Goal: Information Seeking & Learning: Learn about a topic

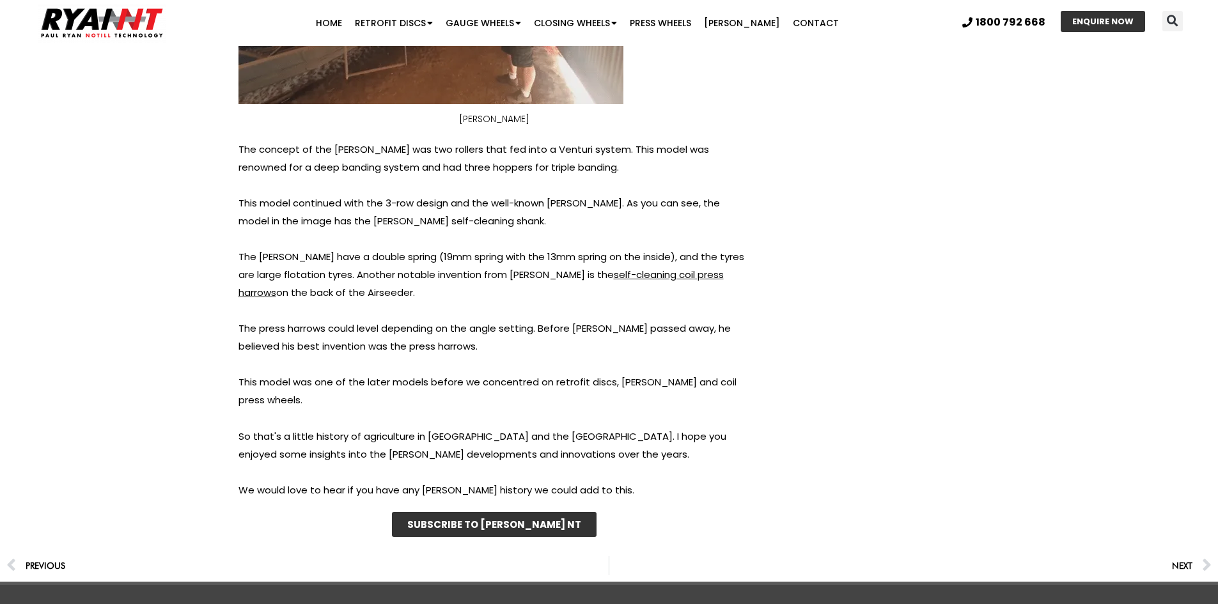
scroll to position [9528, 0]
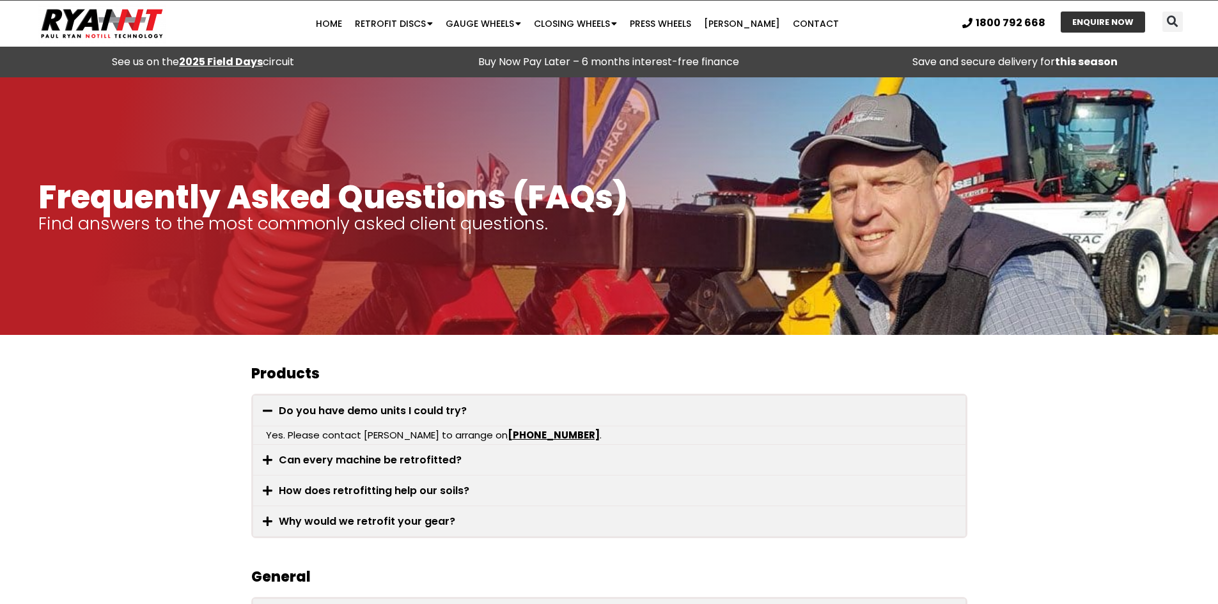
scroll to position [64, 0]
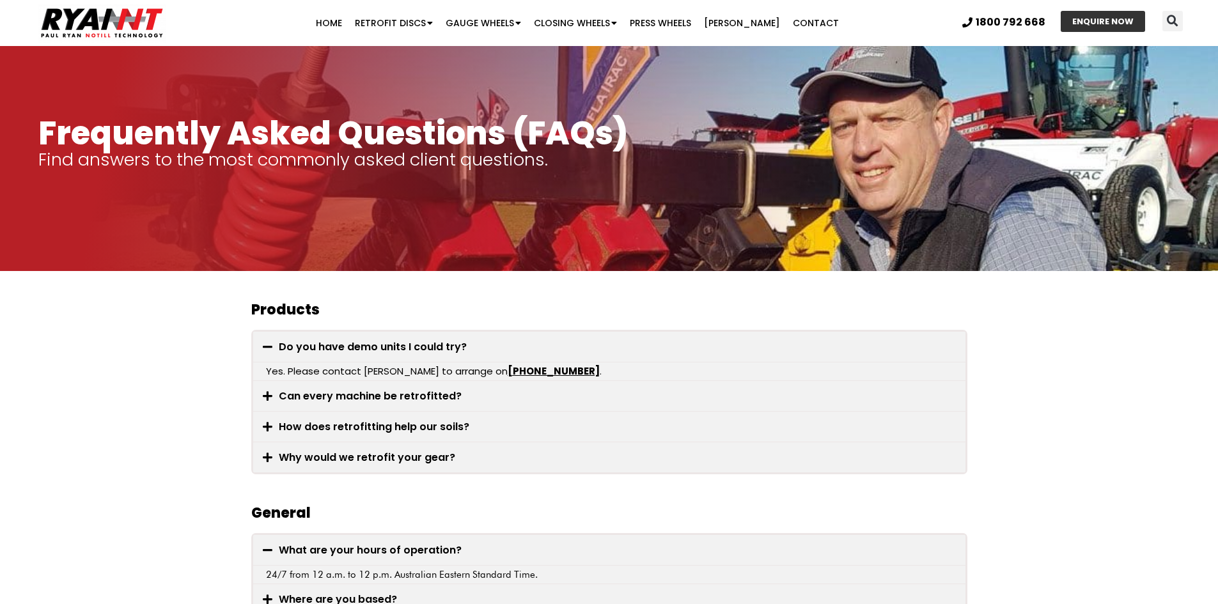
click at [358, 393] on link "Can every machine be retrofitted?" at bounding box center [370, 396] width 183 height 15
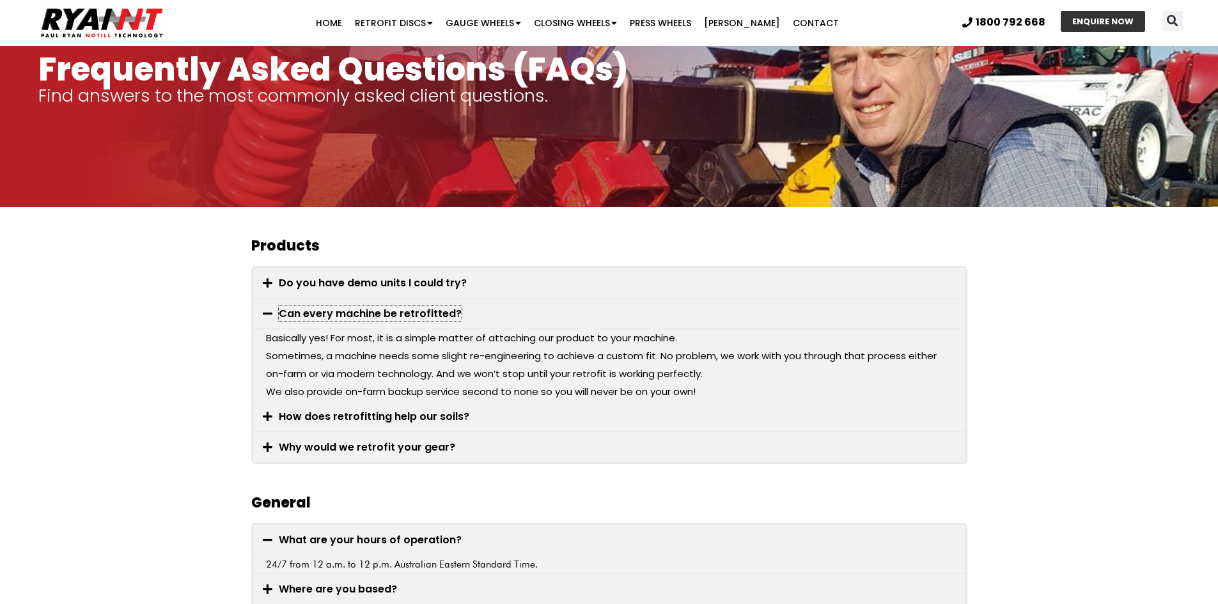
scroll to position [192, 0]
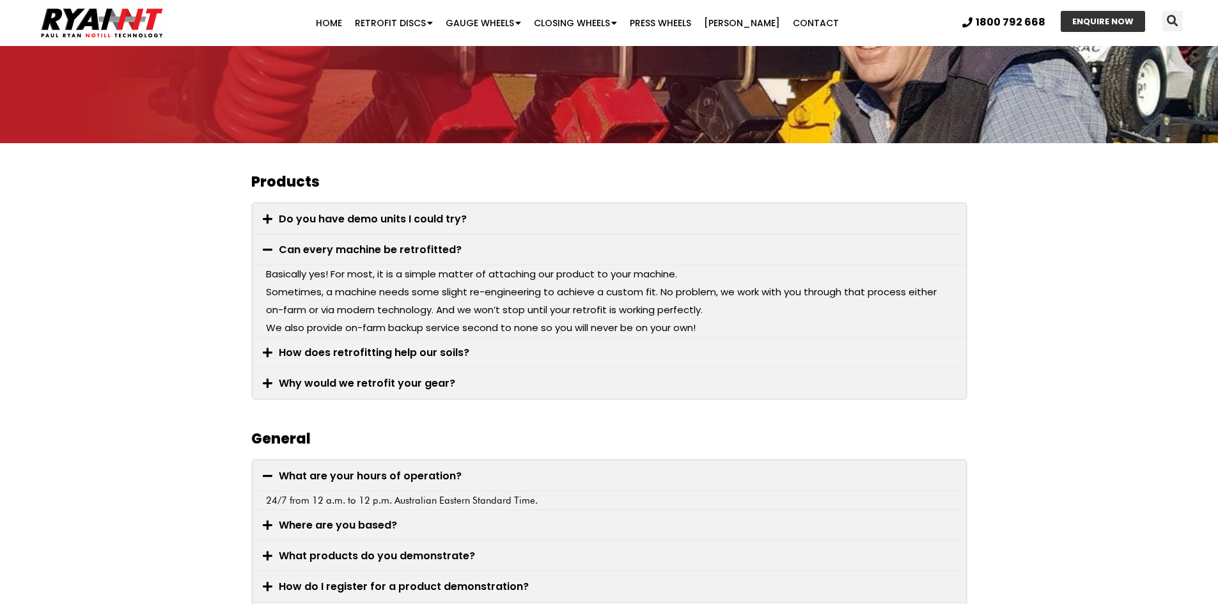
click at [294, 352] on link "How does retrofitting help our soils?" at bounding box center [374, 352] width 191 height 15
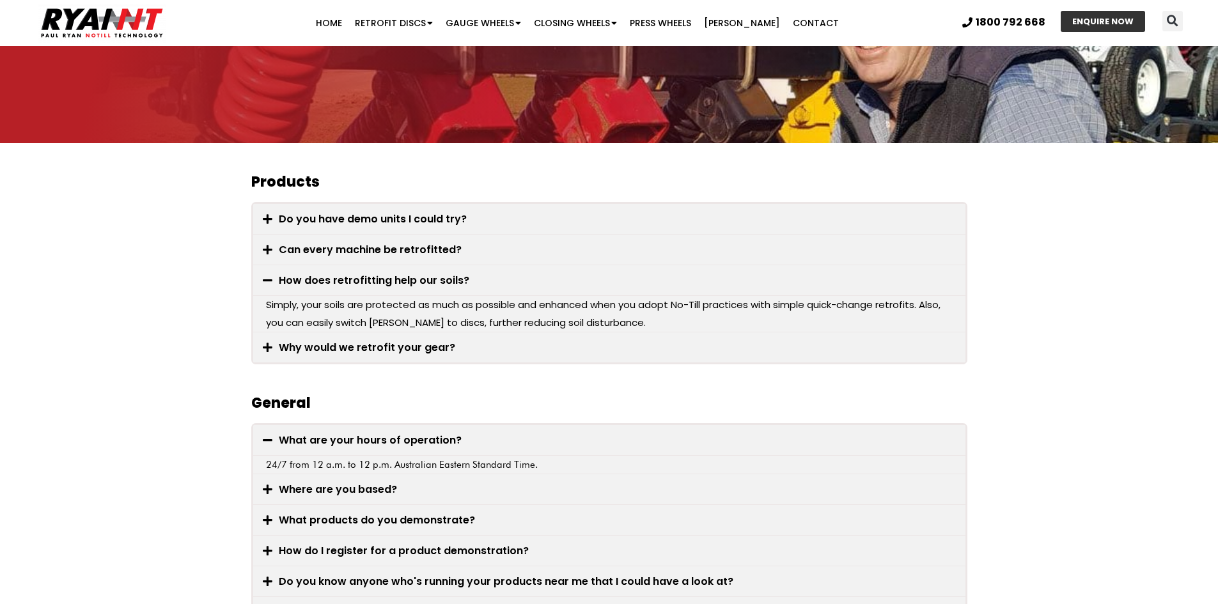
click at [316, 341] on link "Why would we retrofit your gear?" at bounding box center [367, 347] width 176 height 15
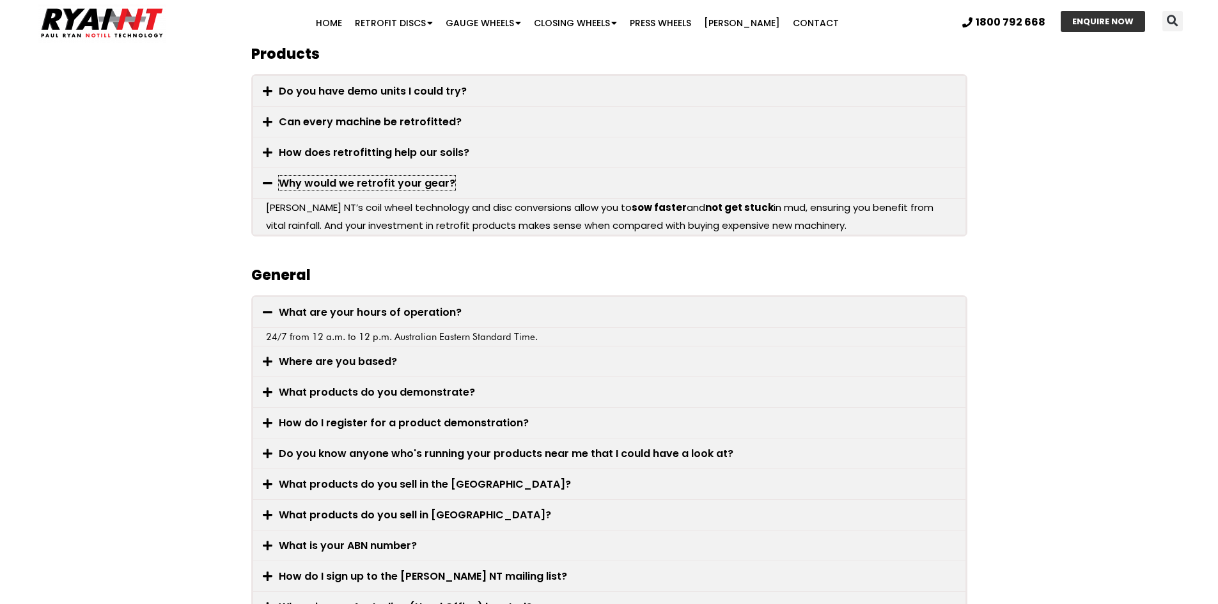
scroll to position [384, 0]
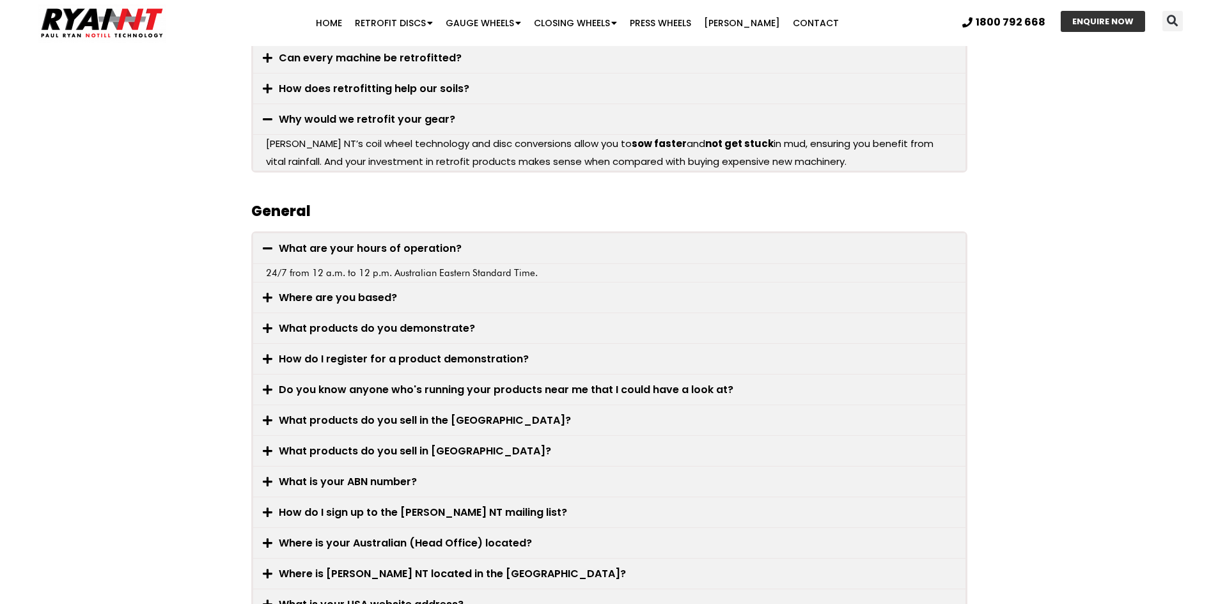
click at [331, 291] on link "Where are you based?" at bounding box center [338, 297] width 118 height 15
click at [301, 329] on link "What products do you demonstrate?" at bounding box center [377, 328] width 196 height 15
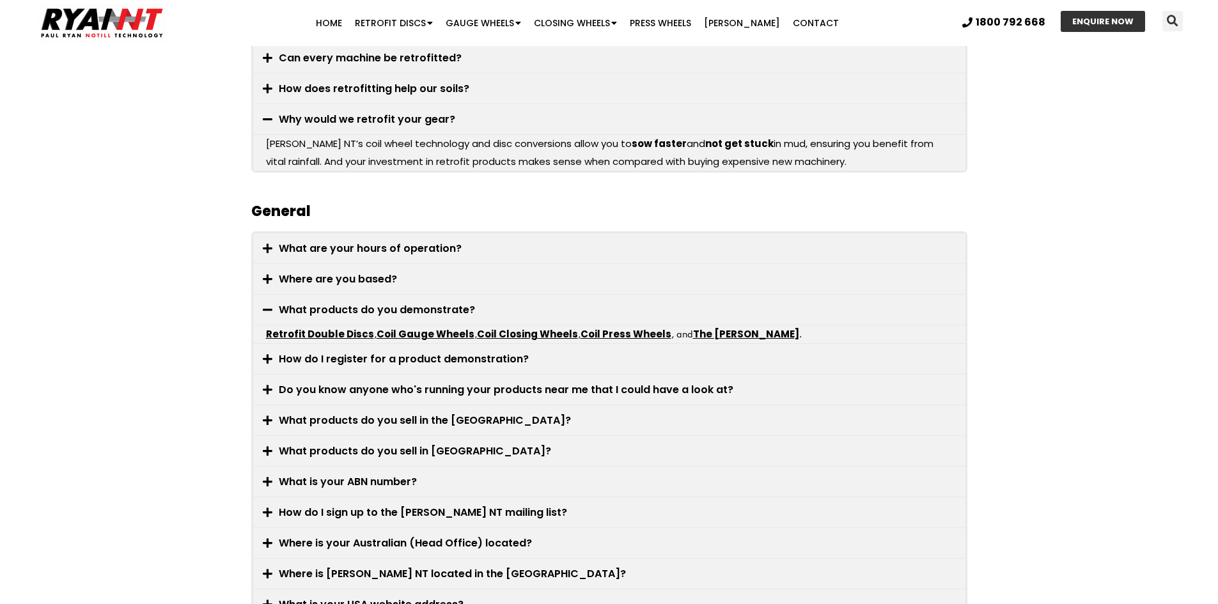
click at [299, 354] on link "How do I register for a product demonstration?" at bounding box center [404, 359] width 250 height 15
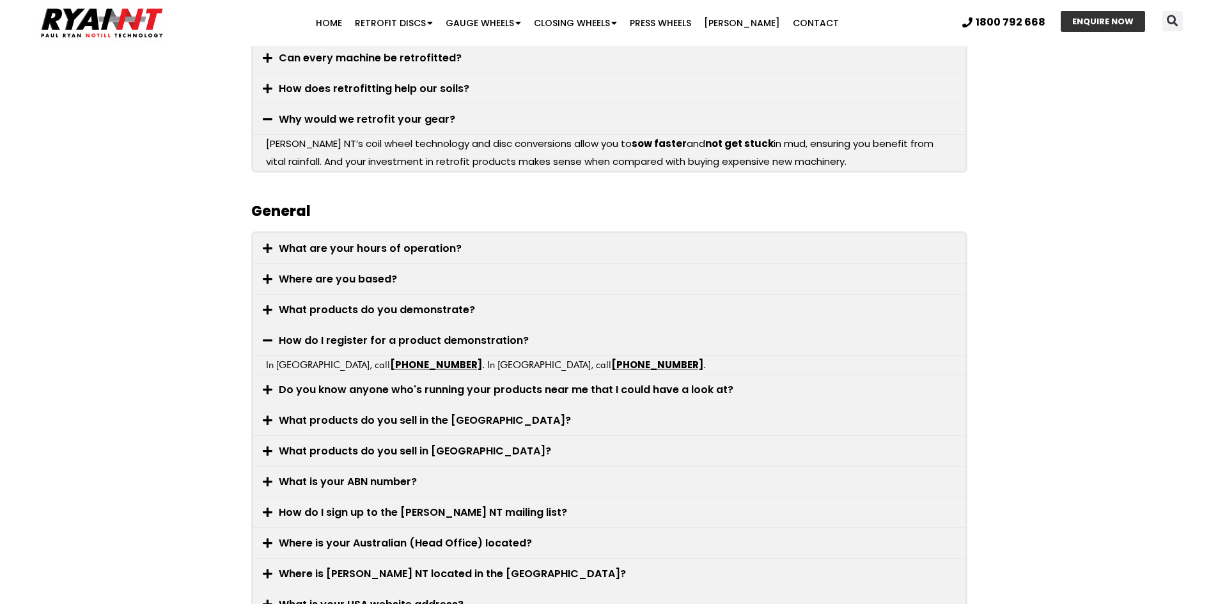
click at [295, 384] on link "Do you know anyone who's running your products near me that I could have a look…" at bounding box center [506, 389] width 455 height 15
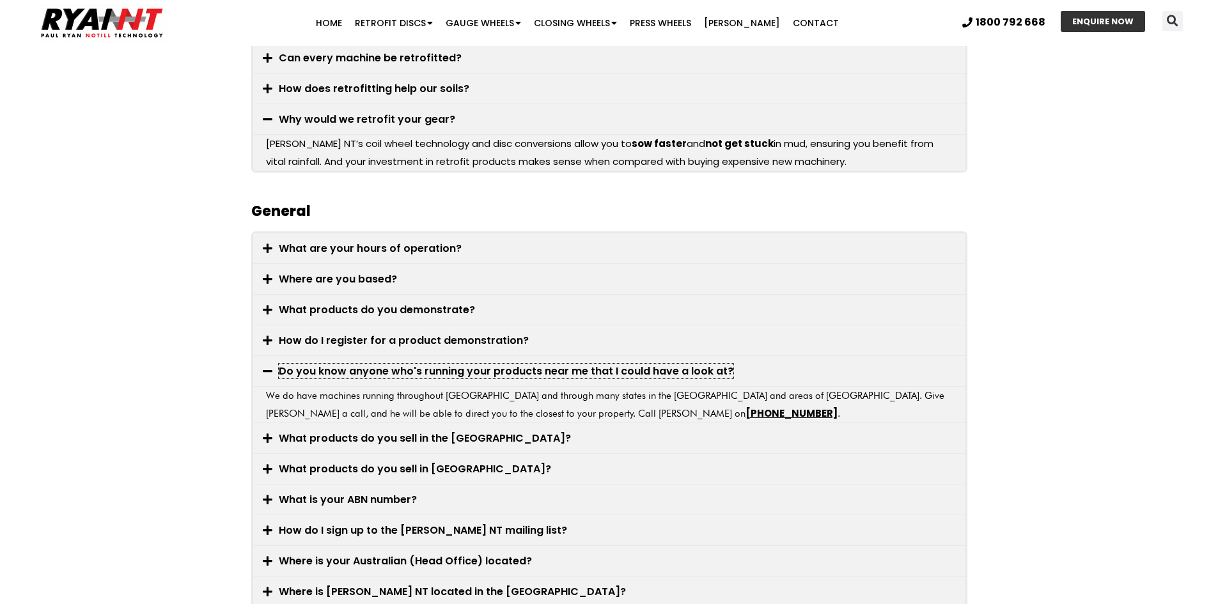
scroll to position [448, 0]
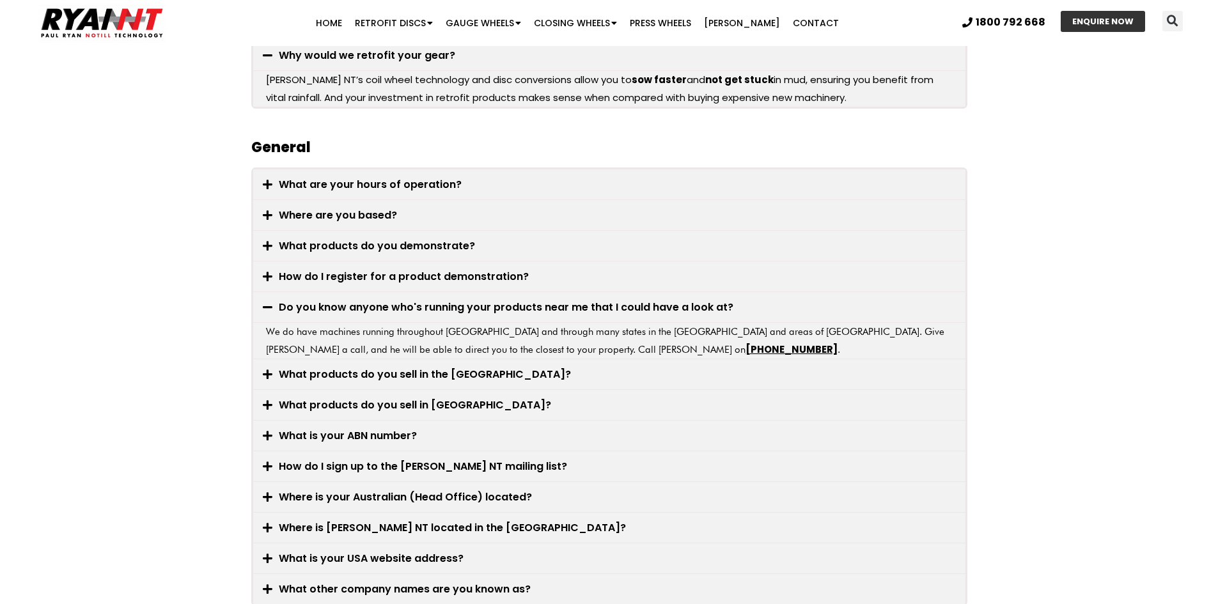
click at [368, 375] on link "What products do you sell in the USA?" at bounding box center [425, 374] width 292 height 15
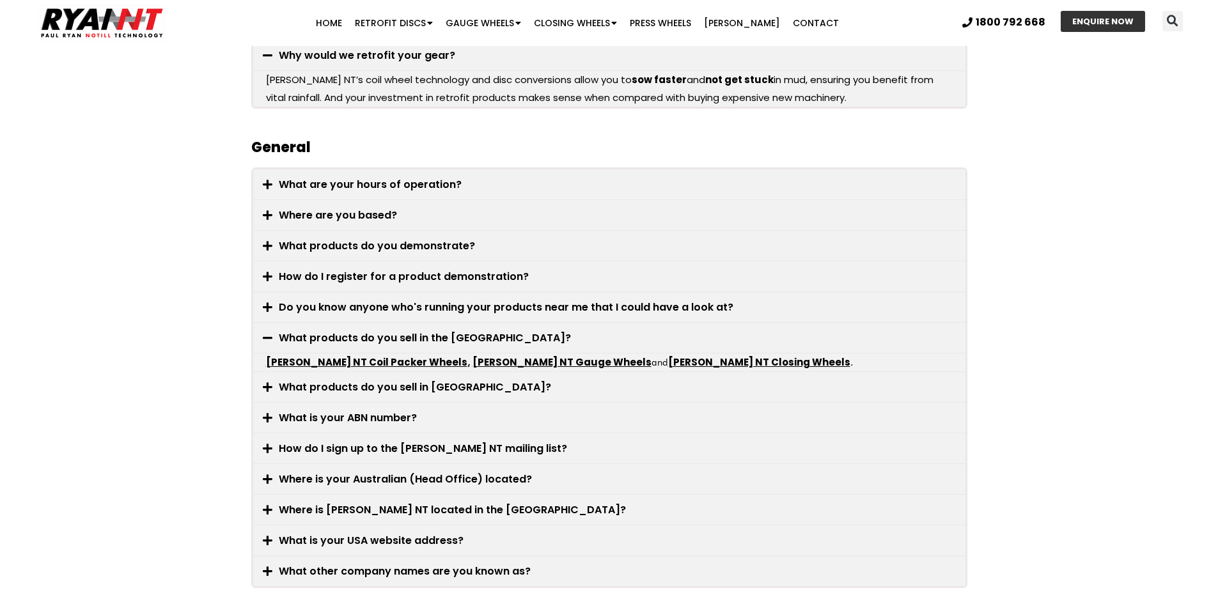
click at [364, 385] on link "What products do you sell in Australia?" at bounding box center [415, 387] width 272 height 15
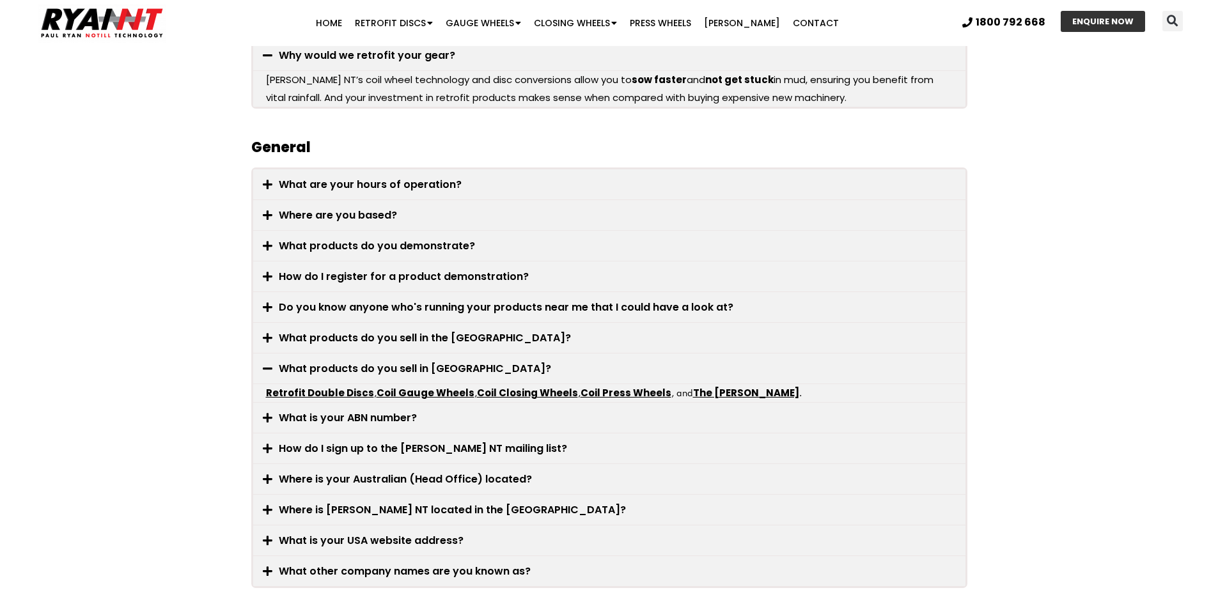
click at [326, 336] on link "What products do you sell in the USA?" at bounding box center [425, 338] width 292 height 15
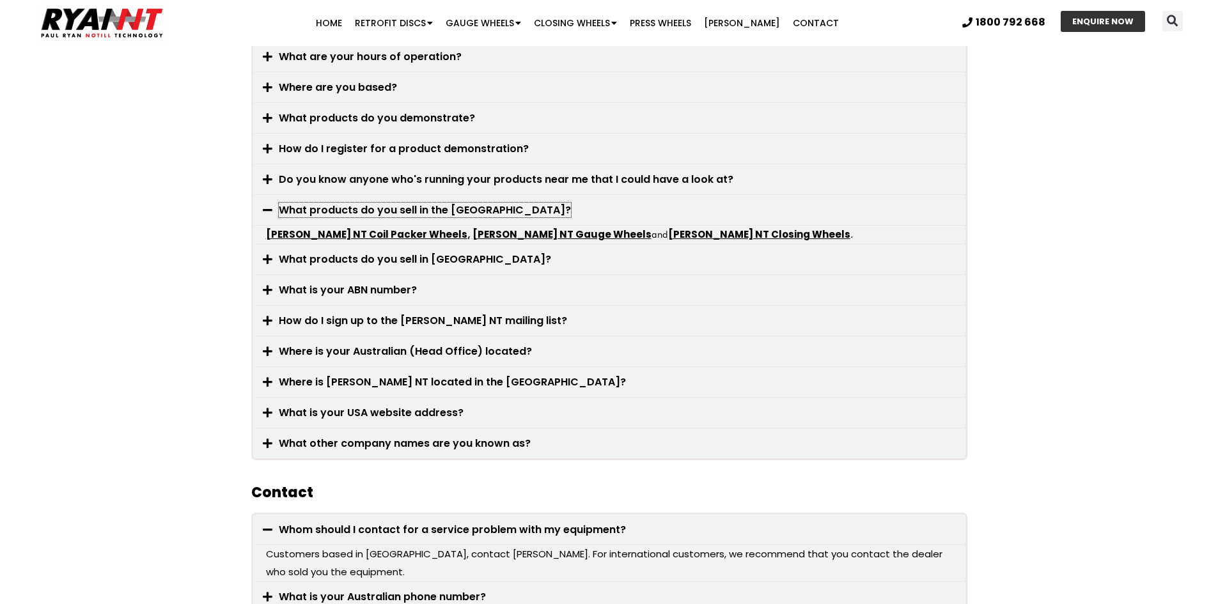
scroll to position [639, 0]
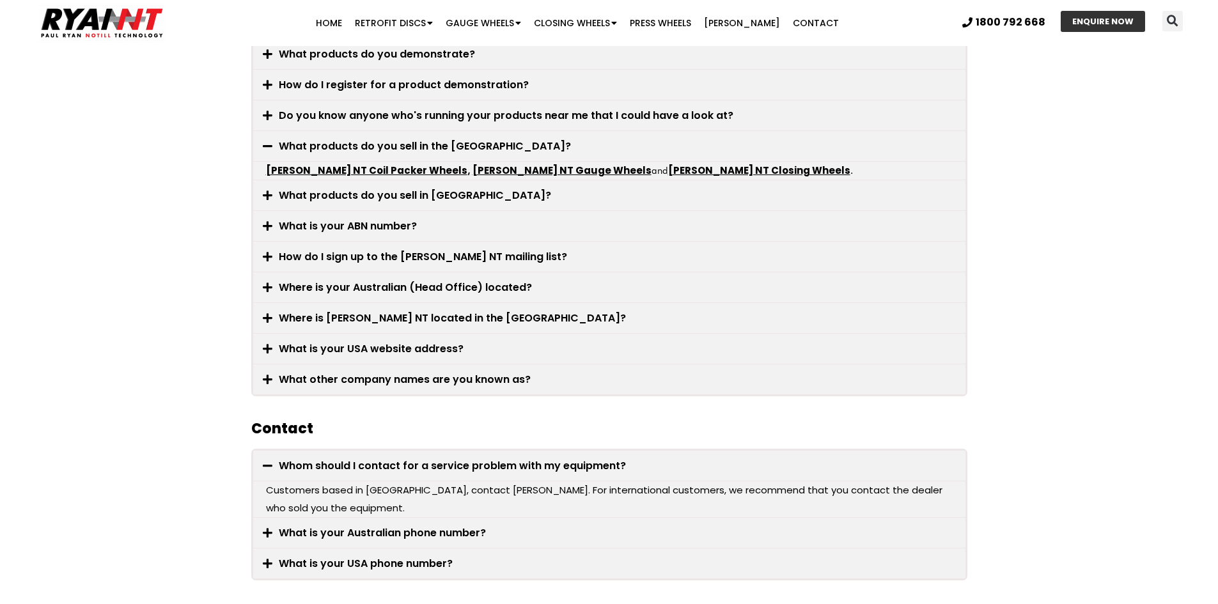
click at [343, 316] on link "Where is Ryan NT located in the USA?" at bounding box center [452, 318] width 347 height 15
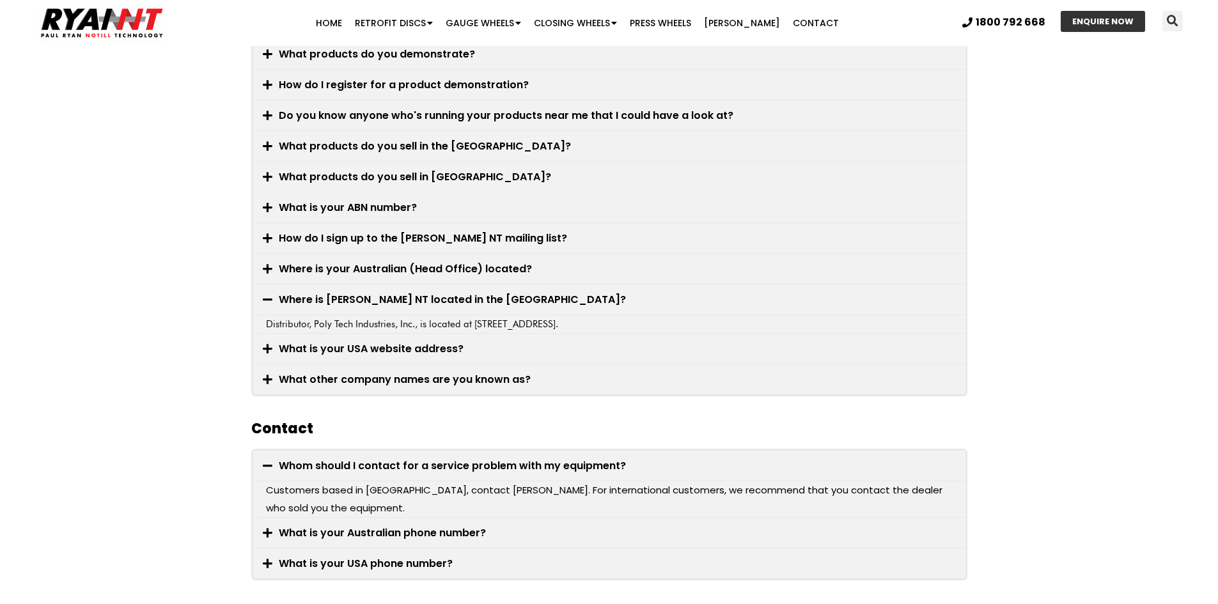
click at [404, 380] on link "What other company names are you known as?" at bounding box center [405, 379] width 252 height 15
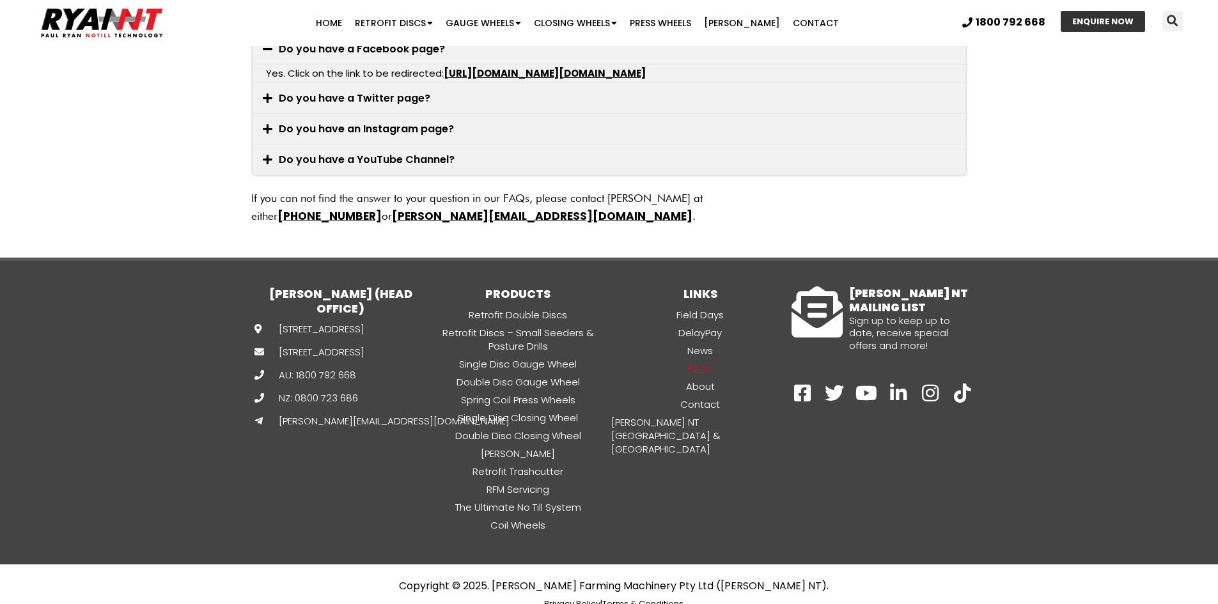
scroll to position [1411, 0]
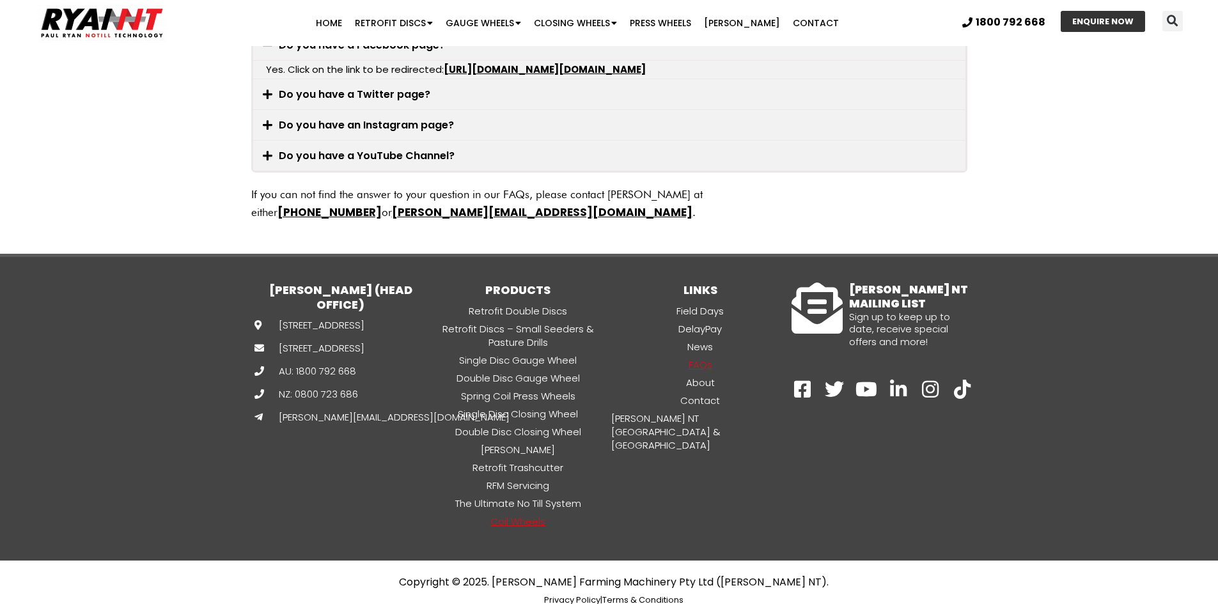
click at [522, 514] on link "Coil Wheels" at bounding box center [518, 521] width 182 height 15
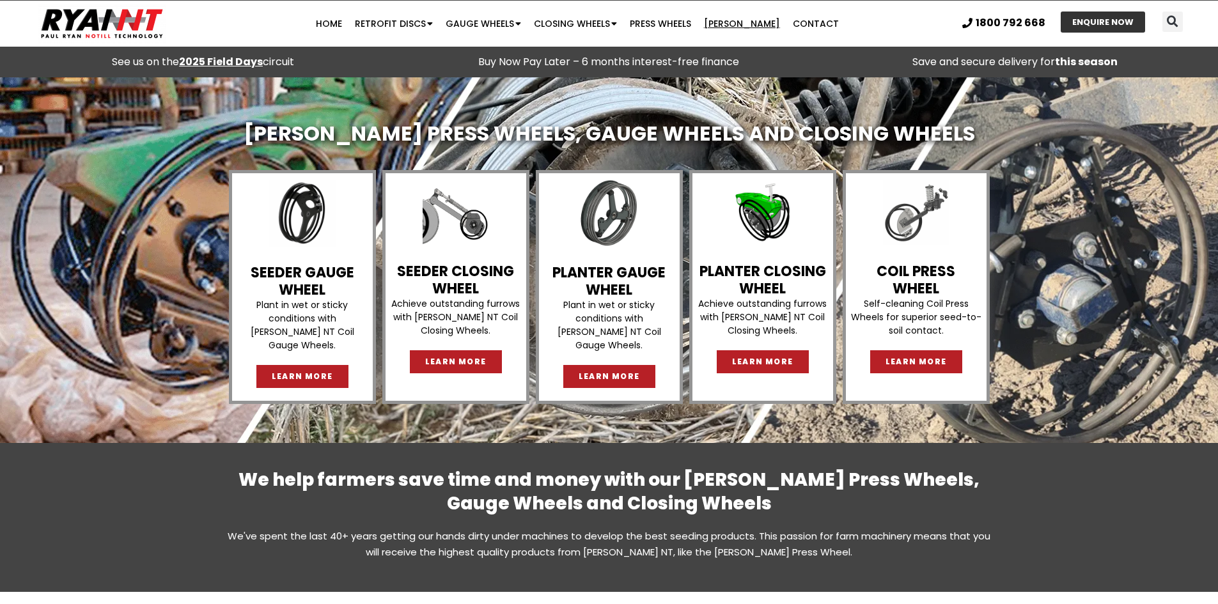
click at [749, 21] on link "[PERSON_NAME]" at bounding box center [742, 24] width 89 height 26
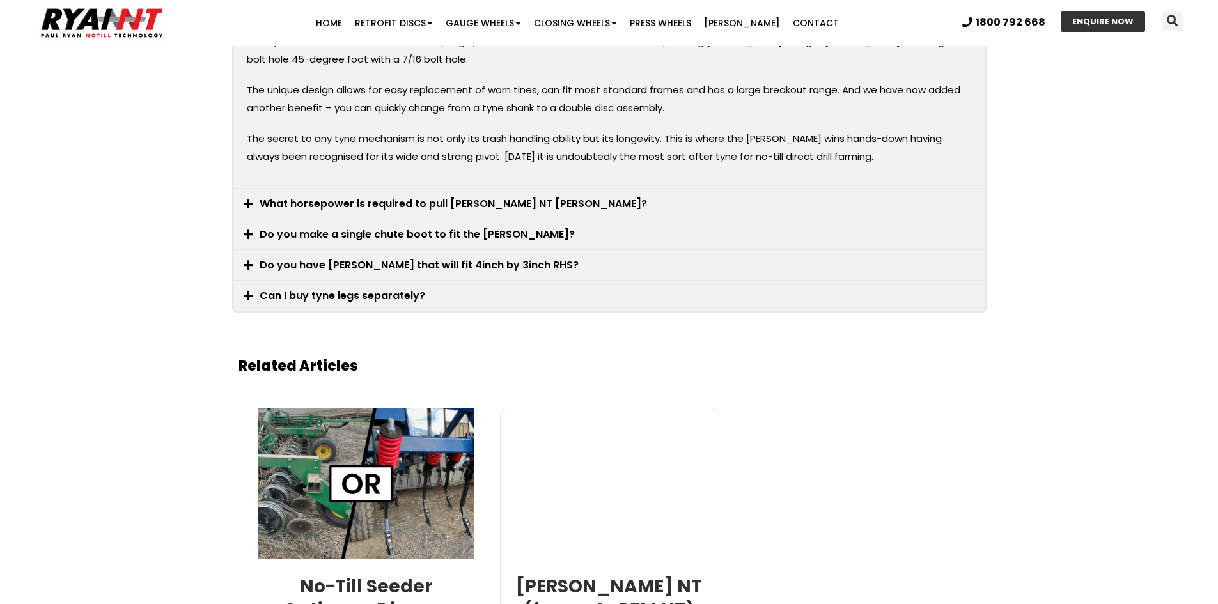
scroll to position [2558, 0]
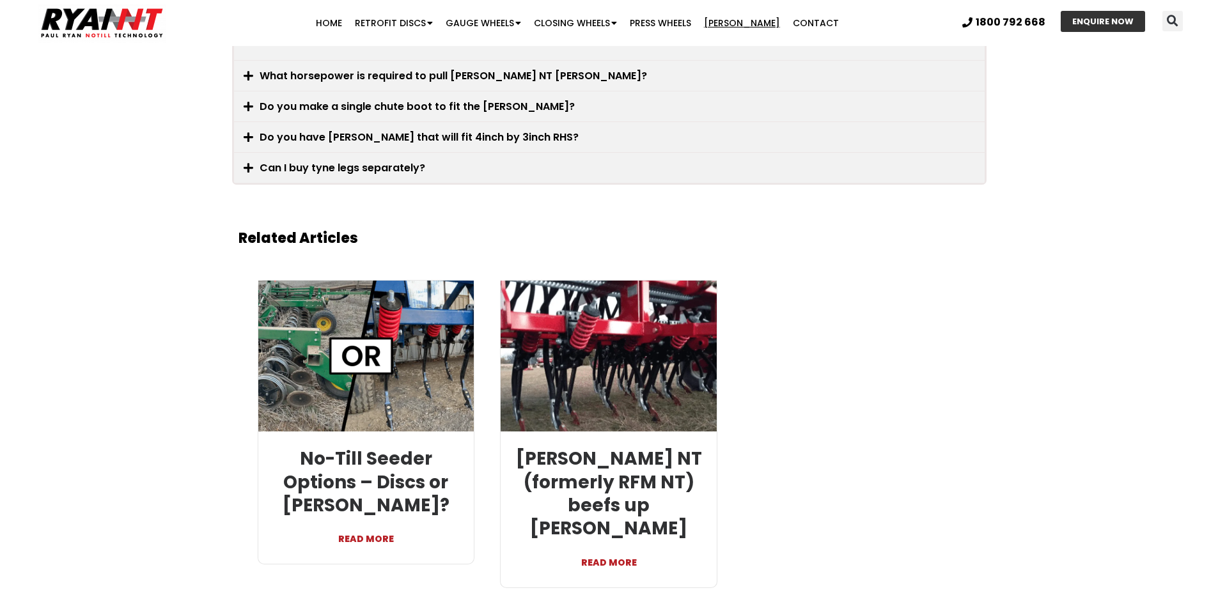
click at [612, 541] on link "READ MORE" at bounding box center [608, 556] width 197 height 31
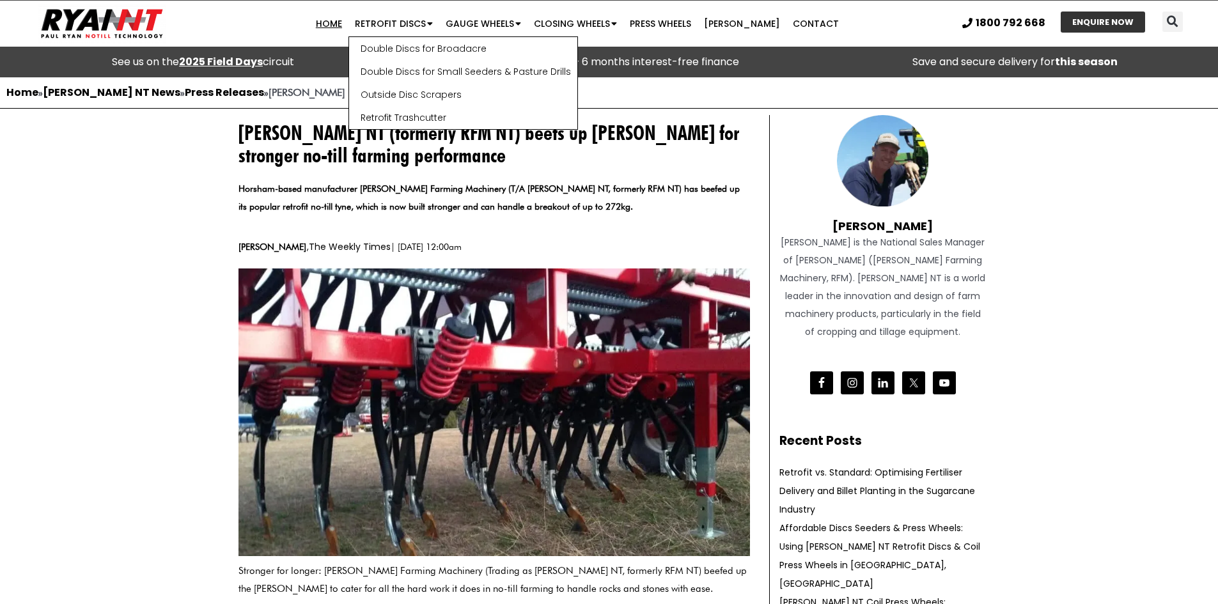
click at [335, 20] on link "Home" at bounding box center [329, 24] width 39 height 26
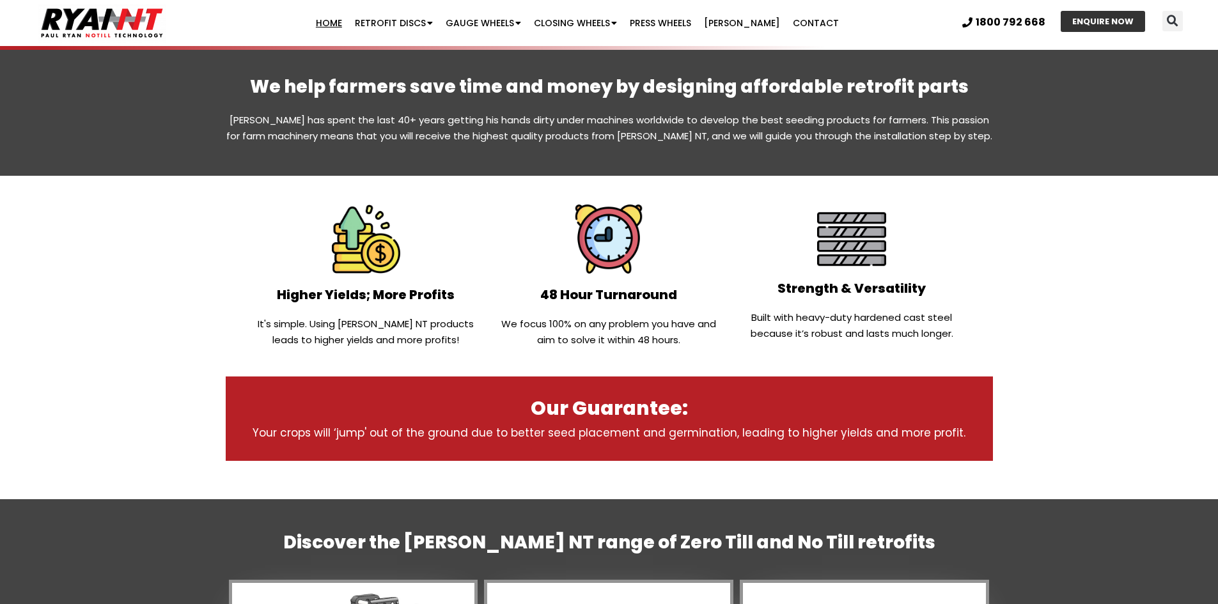
scroll to position [460, 0]
